Goal: Information Seeking & Learning: Find specific fact

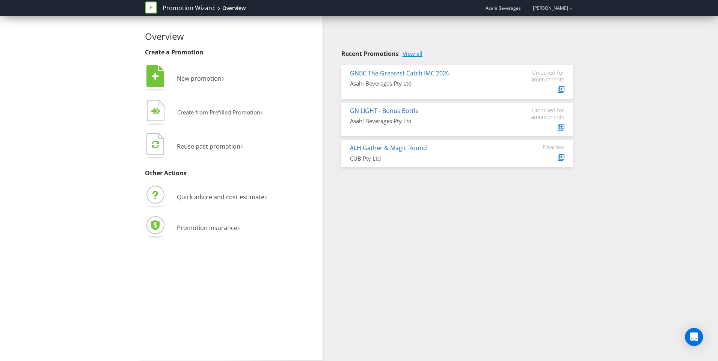
click at [409, 54] on link "View all" at bounding box center [413, 54] width 20 height 6
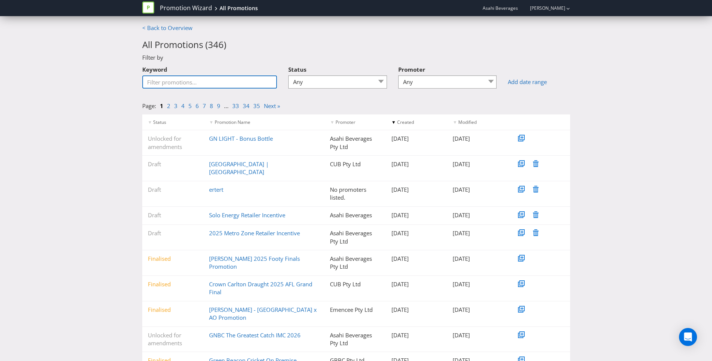
click at [222, 82] on input "Keyword" at bounding box center [209, 81] width 135 height 13
type input "icebox"
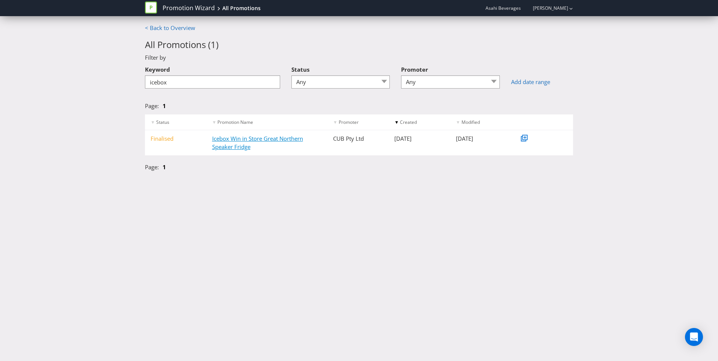
click at [247, 145] on link "Icebox Win in Store Great Northern Speaker Fridge" at bounding box center [257, 142] width 91 height 15
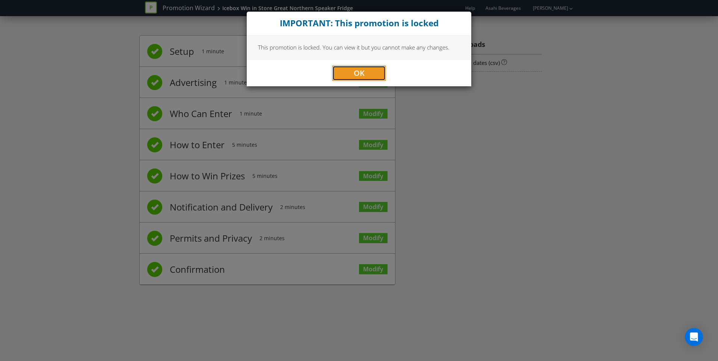
click at [355, 74] on span "OK" at bounding box center [359, 73] width 11 height 10
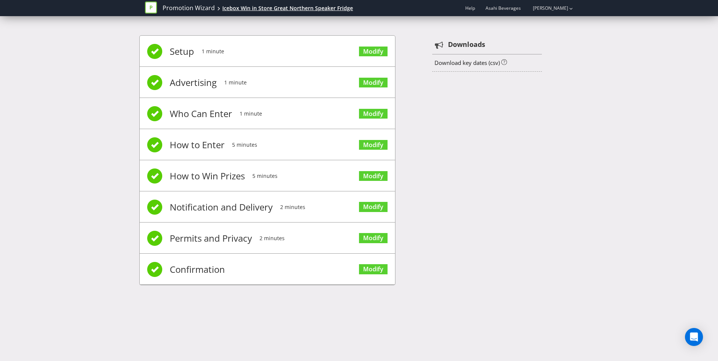
click at [328, 8] on div "Icebox Win in Store Great Northern Speaker Fridge" at bounding box center [287, 9] width 131 height 8
click at [306, 7] on div "Icebox Win in Store Great Northern Speaker Fridge" at bounding box center [287, 9] width 131 height 8
click at [198, 6] on link "Promotion Wizard" at bounding box center [189, 8] width 52 height 9
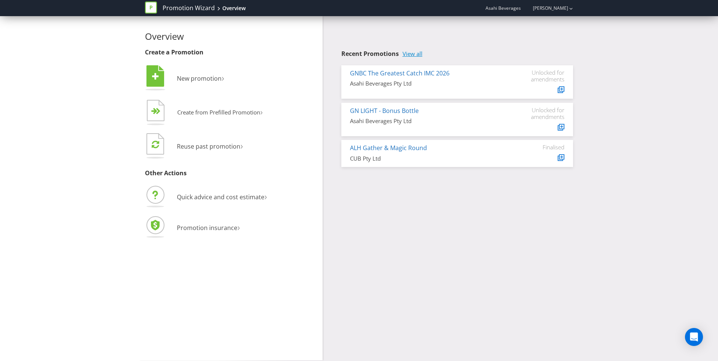
click at [416, 54] on link "View all" at bounding box center [413, 54] width 20 height 6
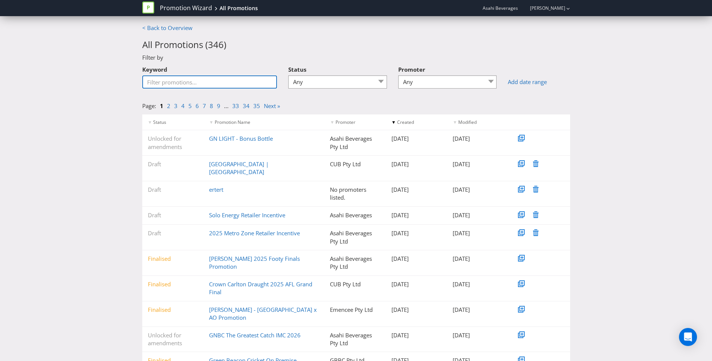
click at [185, 83] on input "Keyword" at bounding box center [209, 81] width 135 height 13
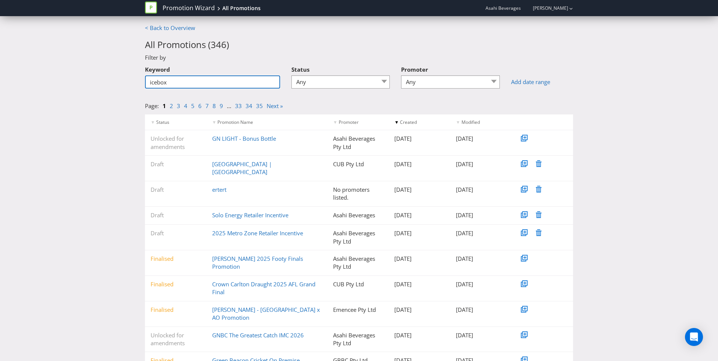
type input "icebox"
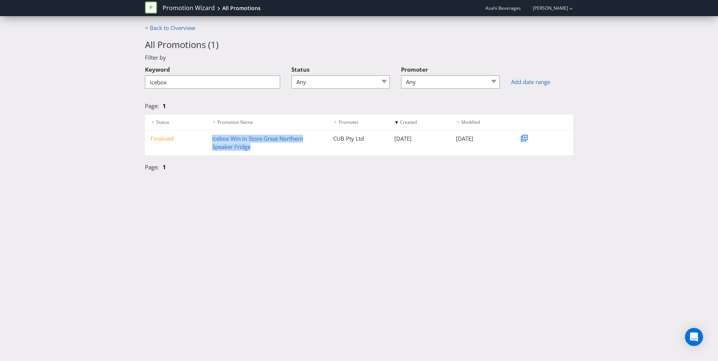
drag, startPoint x: 258, startPoint y: 145, endPoint x: 210, endPoint y: 137, distance: 48.1
click at [210, 137] on div "Icebox Win in Store Great Northern Speaker Fridge" at bounding box center [267, 143] width 121 height 16
copy link "Icebox Win in Store Great Northern Speaker Fridge"
